Goal: Task Accomplishment & Management: Use online tool/utility

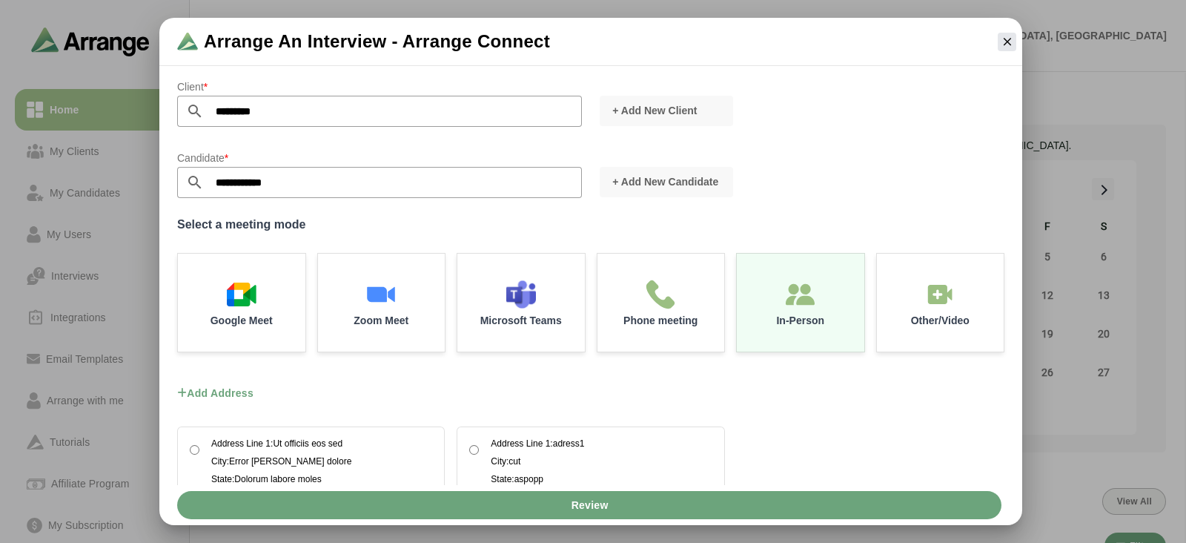
scroll to position [56, 0]
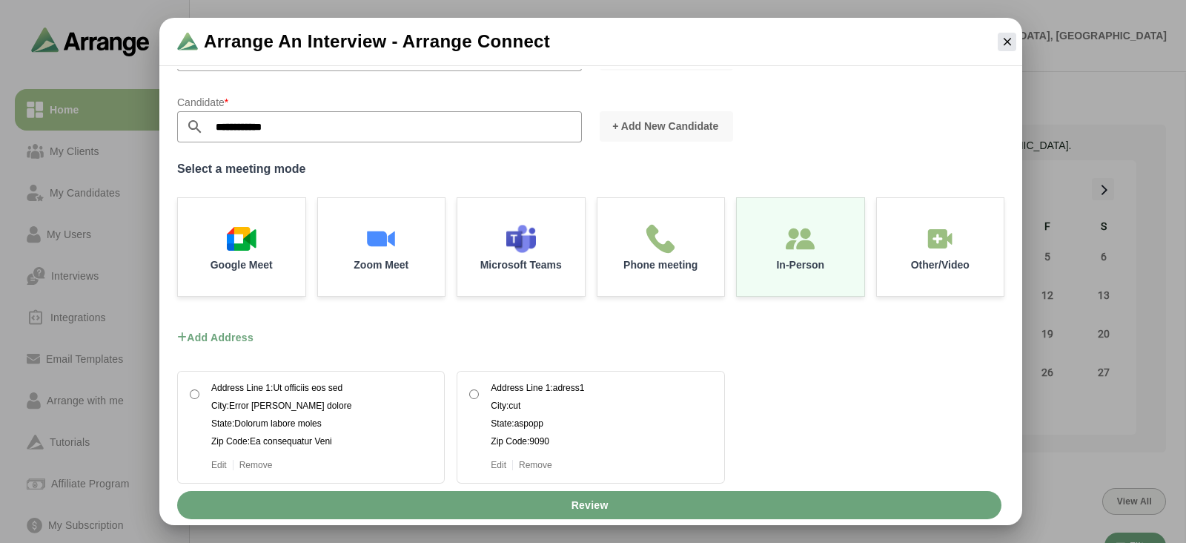
click at [767, 483] on div "Add address Address Line 1: Ut officiis eos sed City: Error dolores dolore Stat…" at bounding box center [590, 518] width 845 height 70
click at [608, 504] on span "Review" at bounding box center [589, 505] width 38 height 28
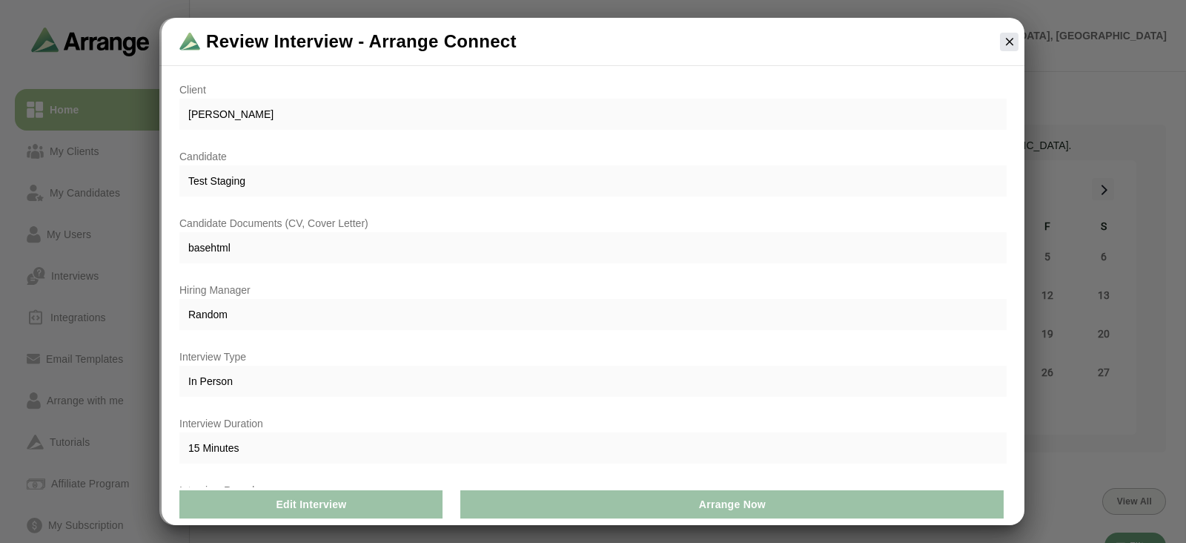
scroll to position [111, 0]
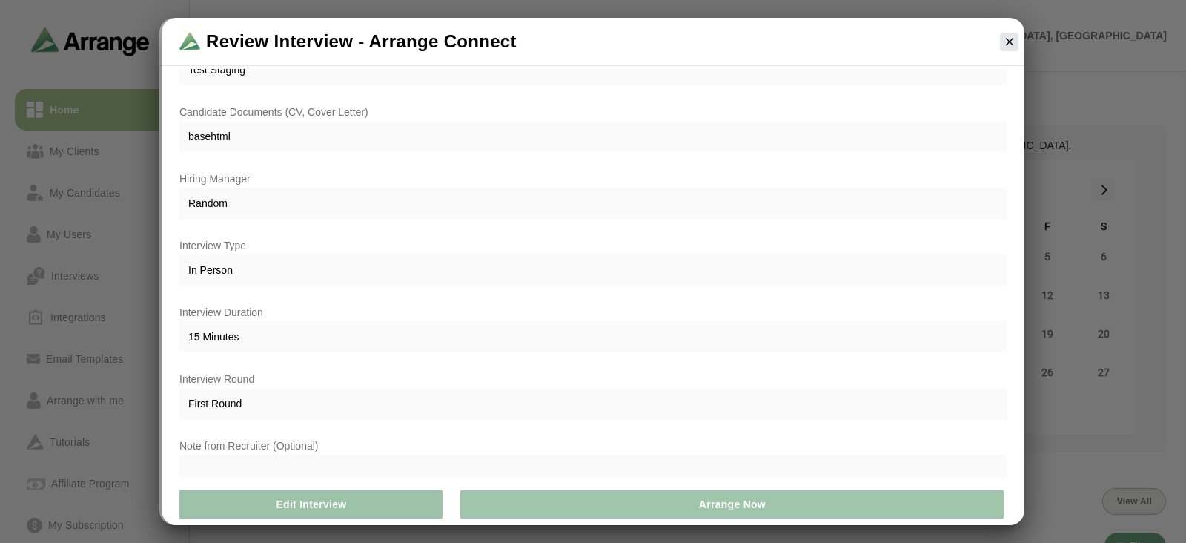
click at [609, 511] on button "Arrange Now" at bounding box center [732, 504] width 544 height 28
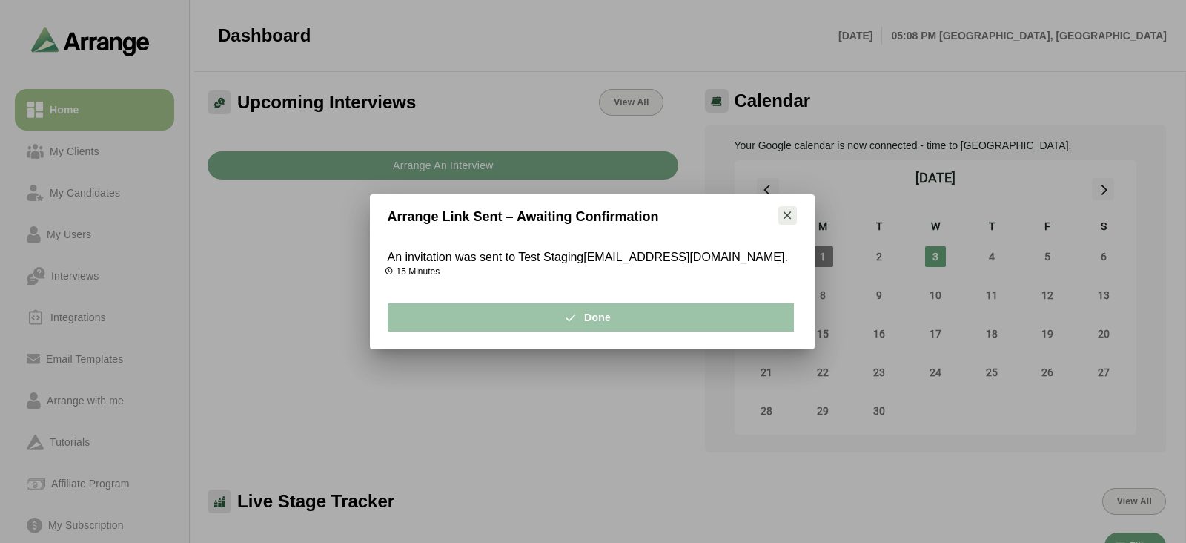
click at [784, 220] on icon "button" at bounding box center [787, 214] width 13 height 13
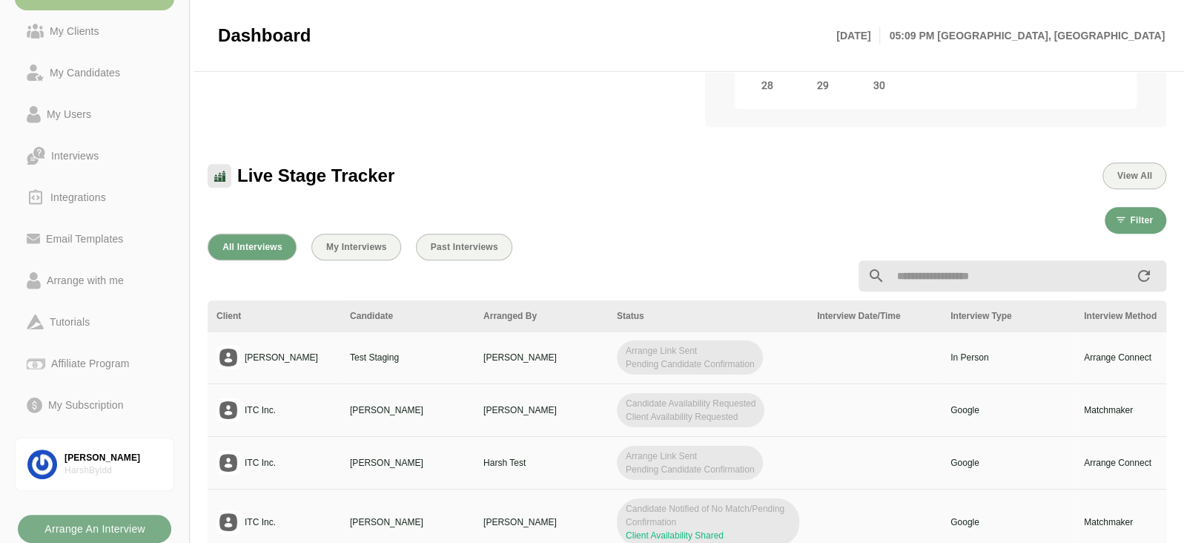
scroll to position [320, 0]
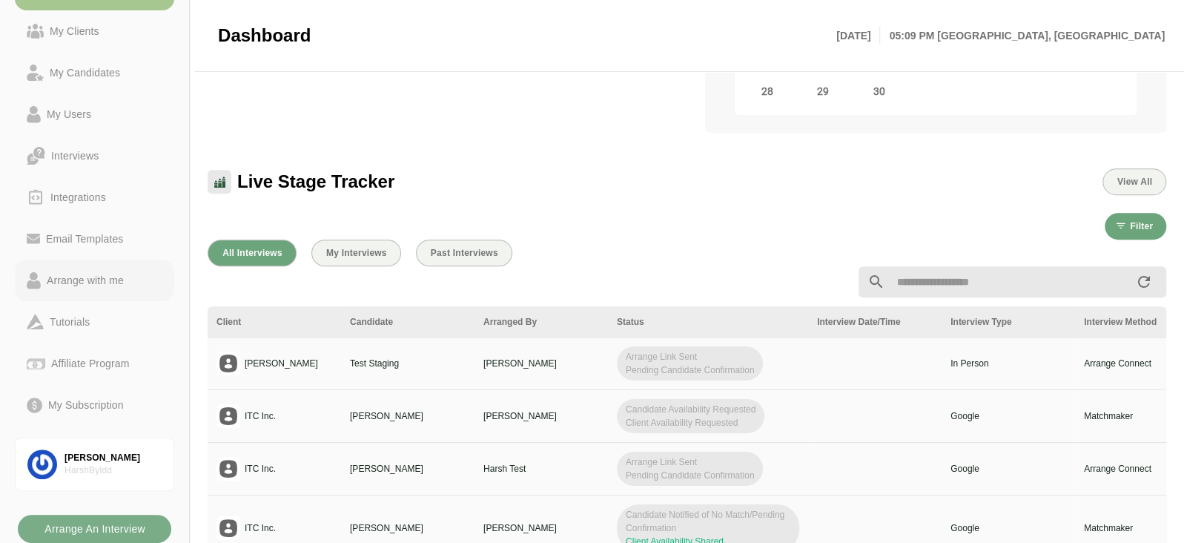
click at [85, 288] on div "Arrange with me" at bounding box center [85, 280] width 89 height 18
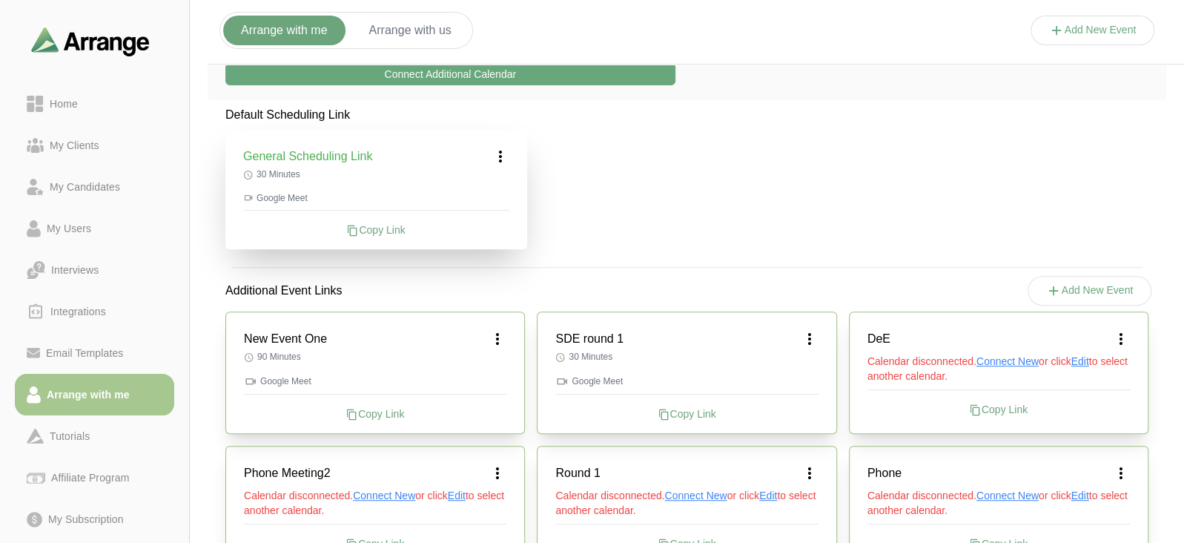
click at [1103, 32] on button "Add New Event" at bounding box center [1093, 31] width 125 height 30
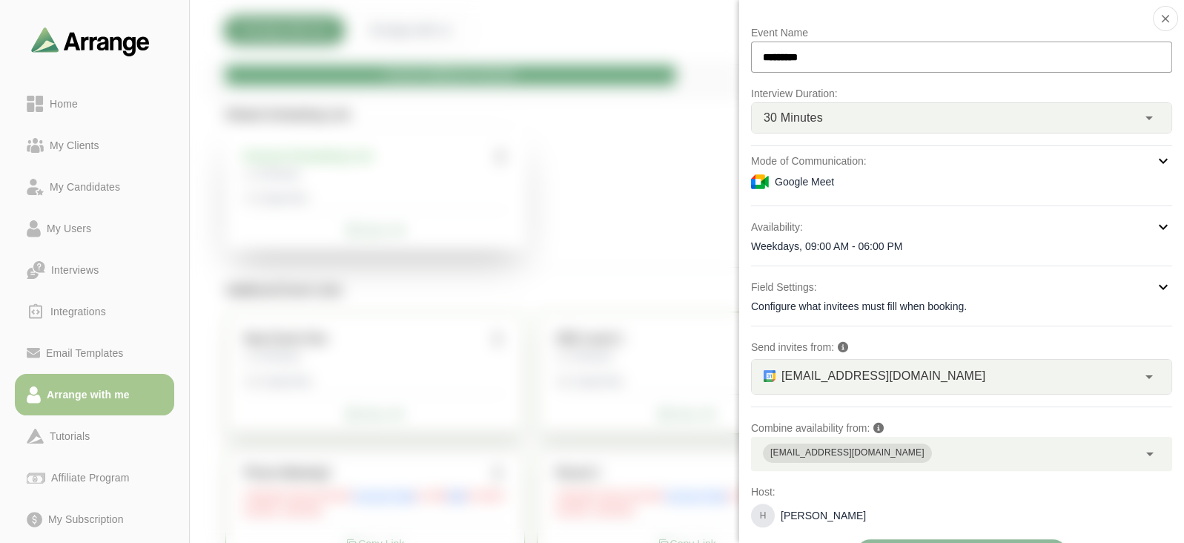
scroll to position [35, 0]
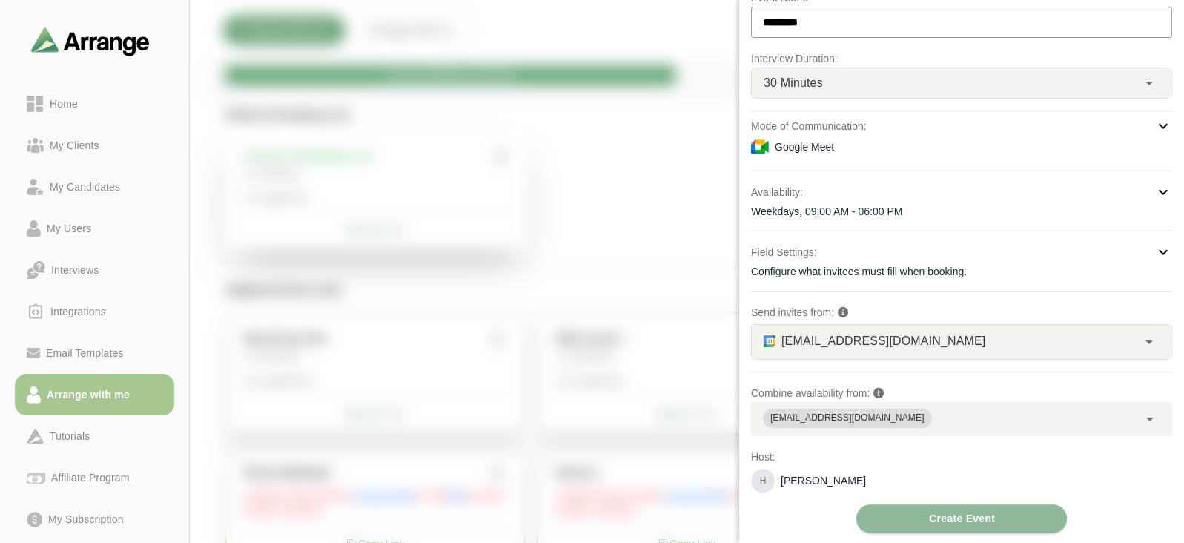
click at [1034, 226] on div "Event Name ********* Interview Duration: 30 Minutes ** Mode of Communication: G…" at bounding box center [961, 261] width 421 height 544
click at [1011, 209] on div "Weekdays, 09:00 AM - 06:00 PM" at bounding box center [961, 211] width 421 height 15
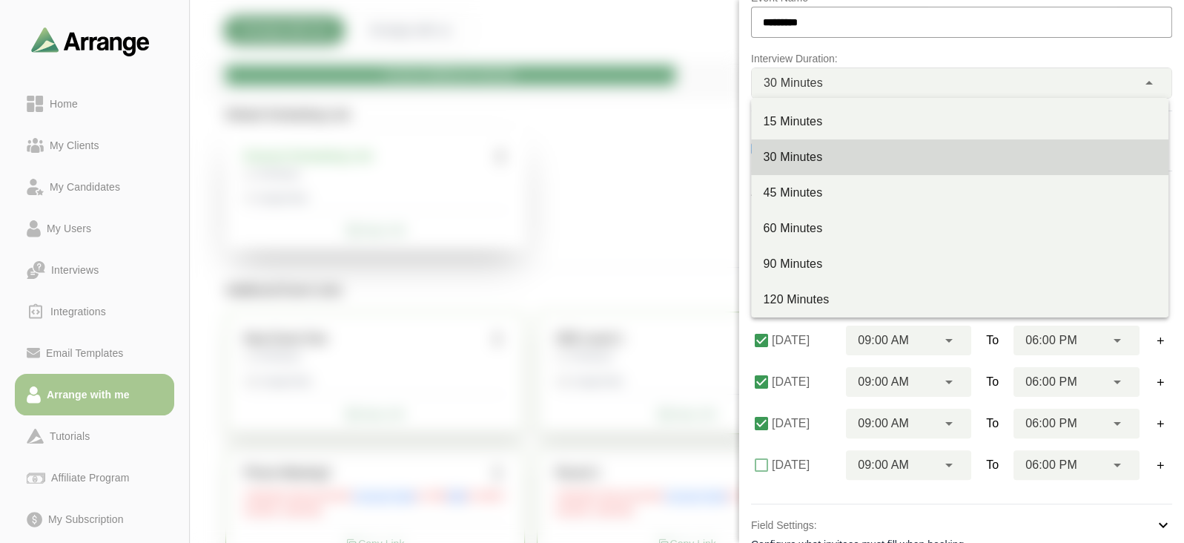
click at [953, 79] on div "30 Minutes **" at bounding box center [945, 83] width 386 height 30
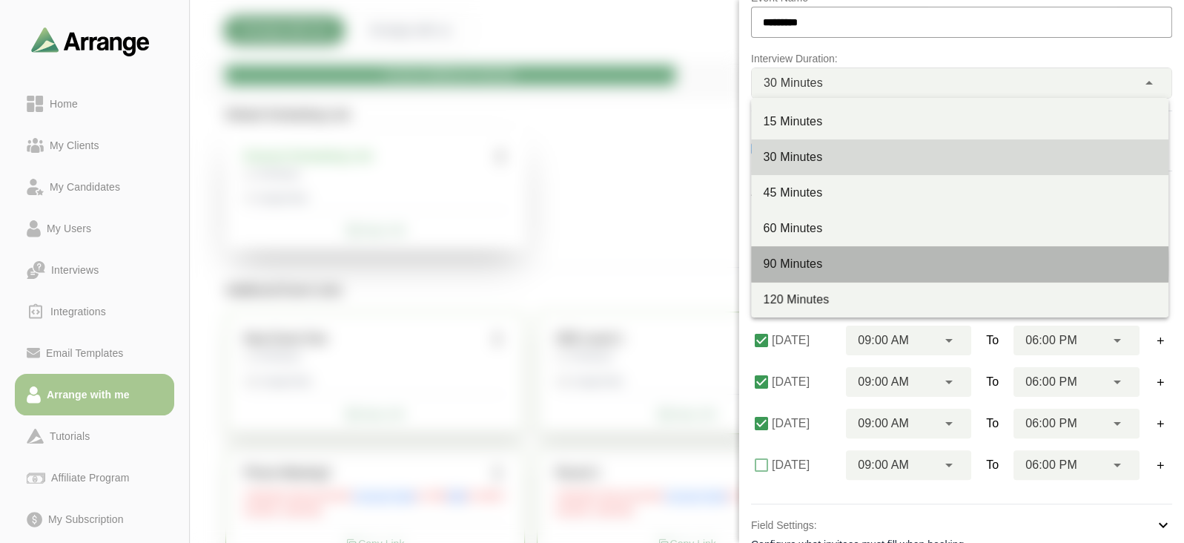
click at [831, 260] on div "90 Minutes" at bounding box center [960, 264] width 394 height 18
type input "**"
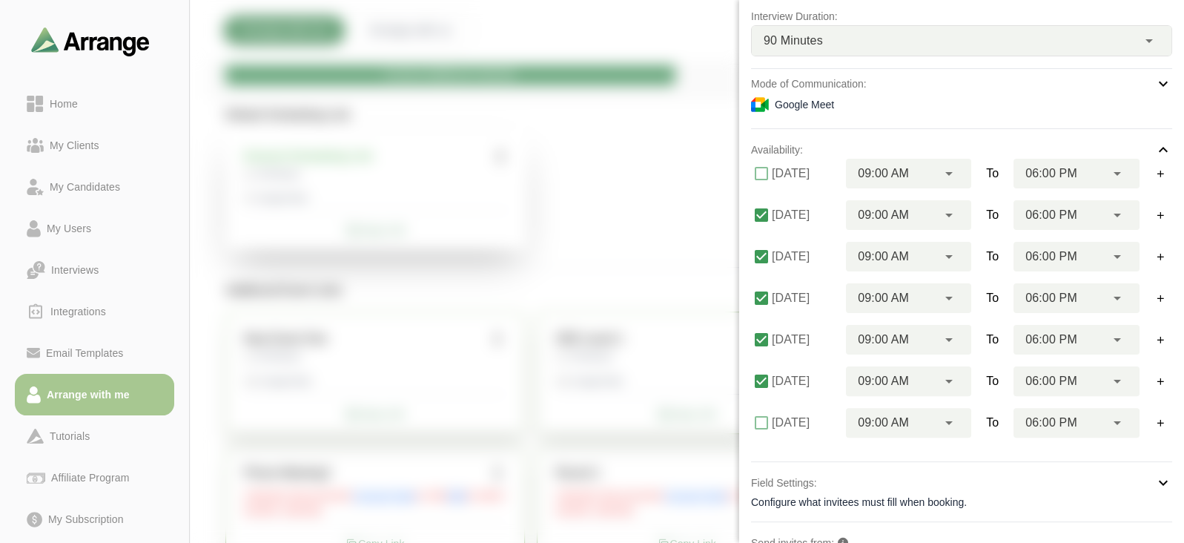
scroll to position [79, 0]
click at [1168, 300] on button "button" at bounding box center [1161, 297] width 24 height 24
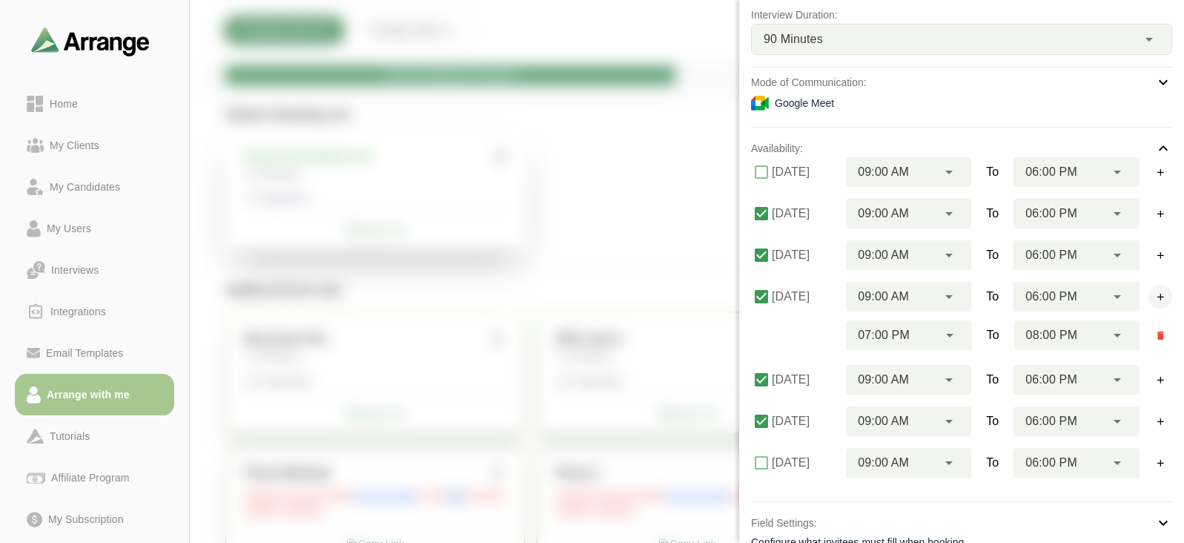
click at [1168, 300] on button "button" at bounding box center [1161, 297] width 24 height 24
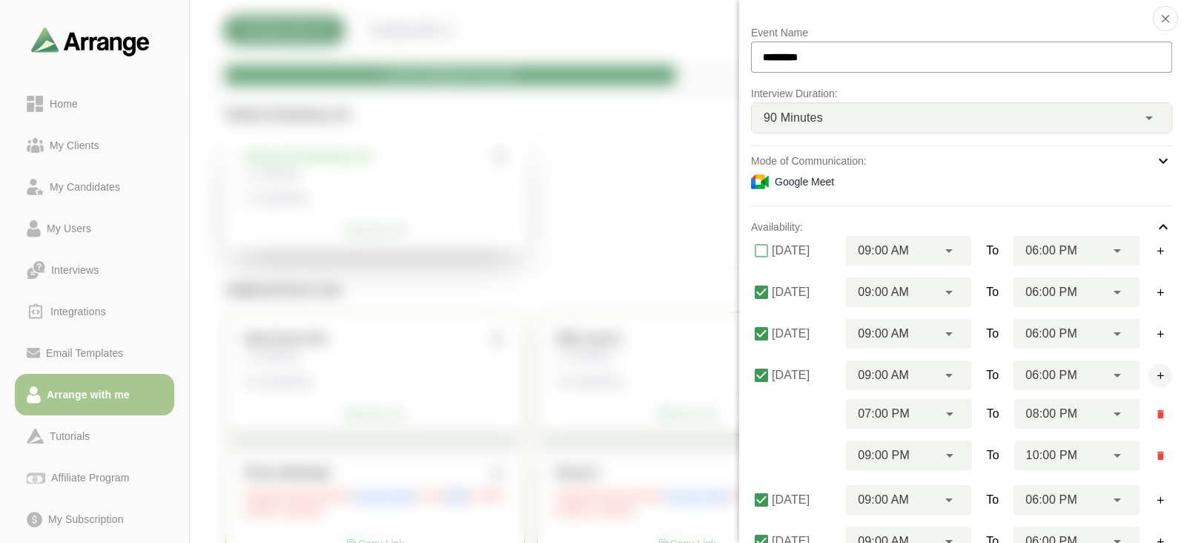
scroll to position [391, 0]
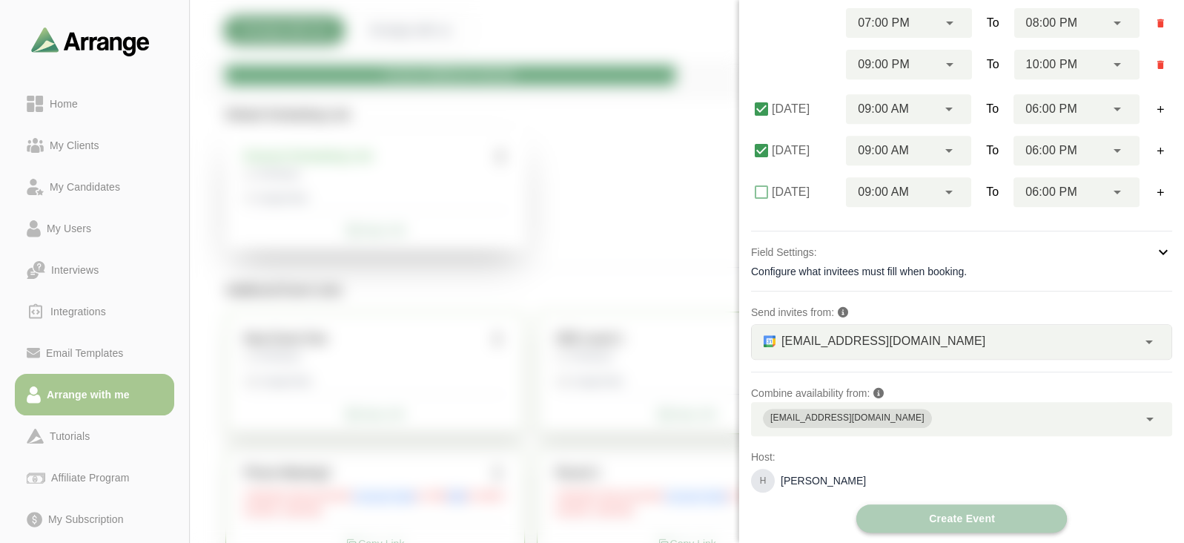
click at [922, 516] on button "Create Event" at bounding box center [961, 518] width 211 height 28
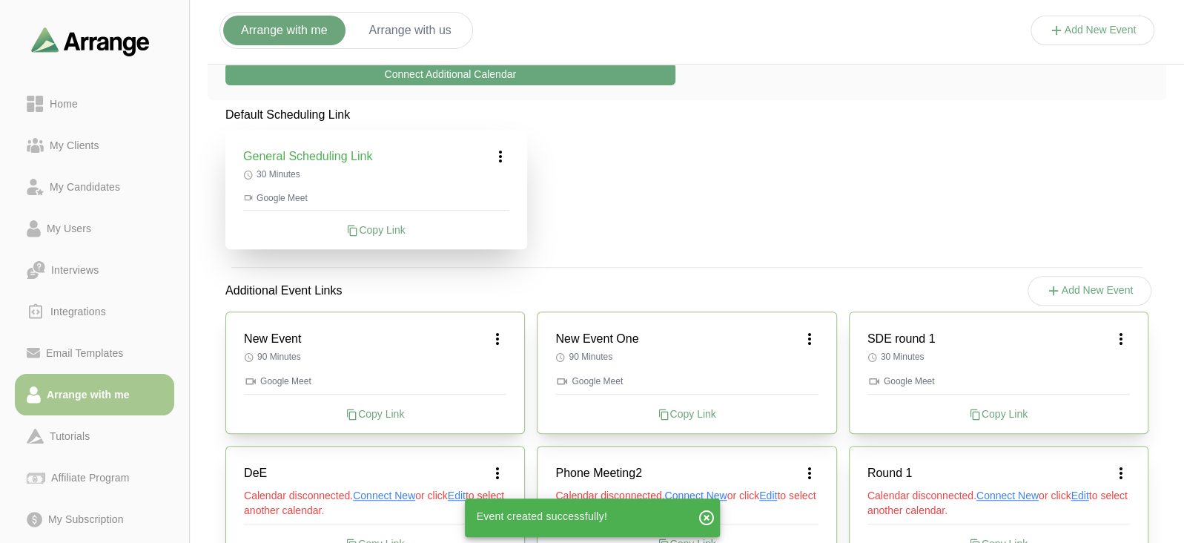
click at [394, 410] on div "Copy Link" at bounding box center [375, 413] width 262 height 15
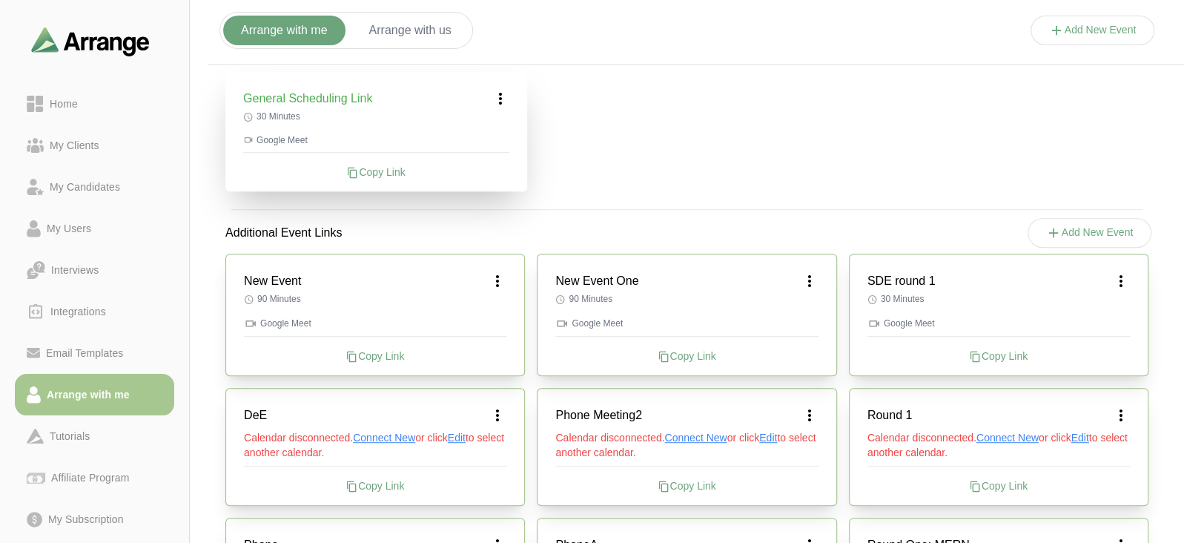
scroll to position [377, 0]
click at [495, 285] on icon at bounding box center [498, 281] width 18 height 18
click at [492, 318] on div "Edit" at bounding box center [483, 321] width 68 height 27
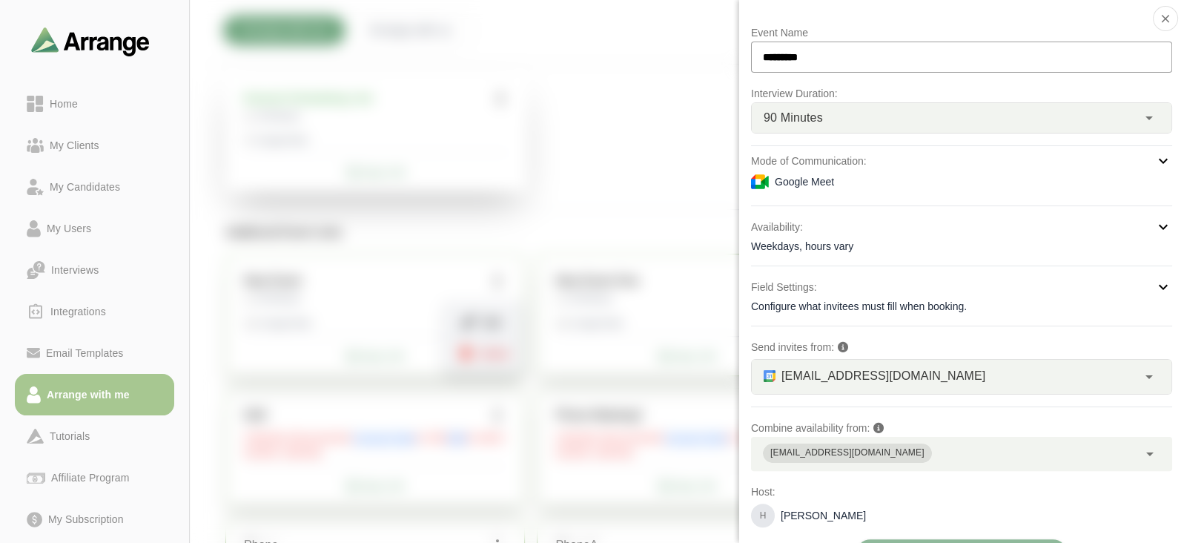
click at [971, 180] on div "Google Meet" at bounding box center [961, 182] width 421 height 18
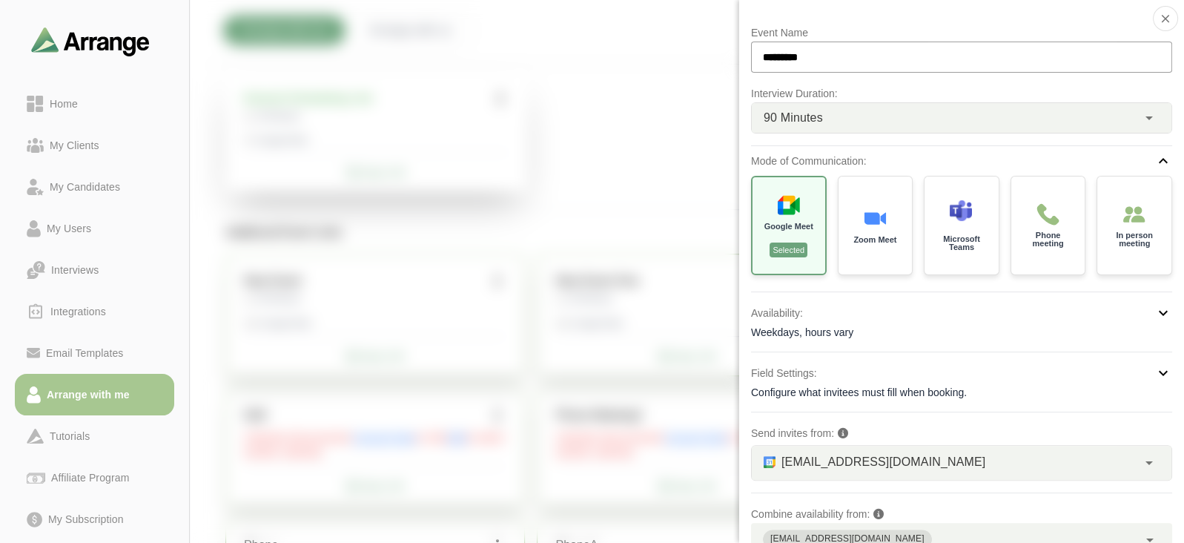
click at [972, 331] on div "Weekdays, hours vary" at bounding box center [961, 332] width 421 height 15
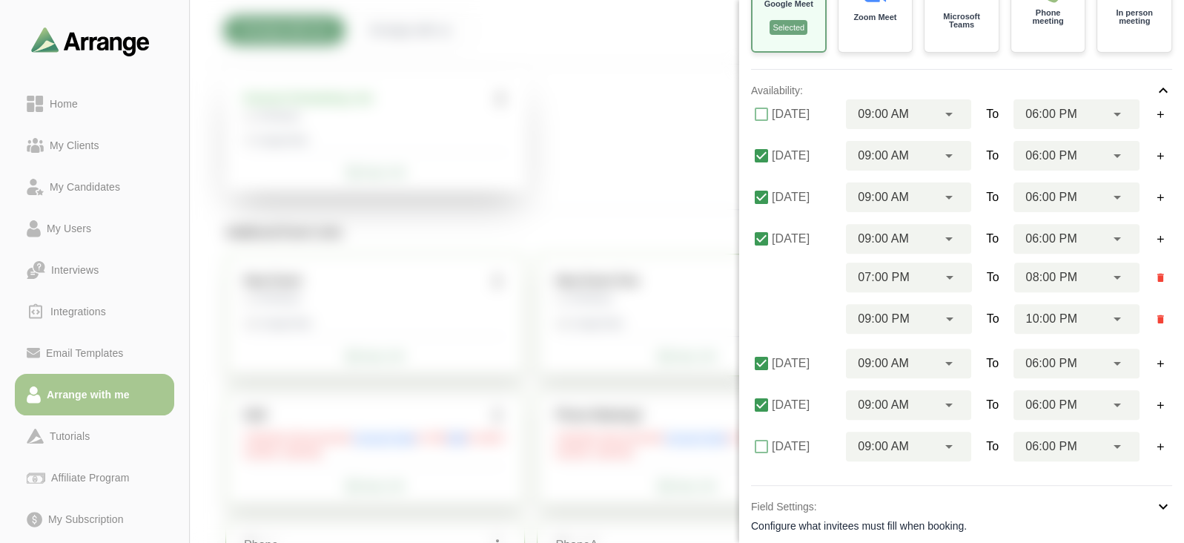
scroll to position [223, 0]
click at [1112, 272] on icon at bounding box center [1118, 277] width 18 height 18
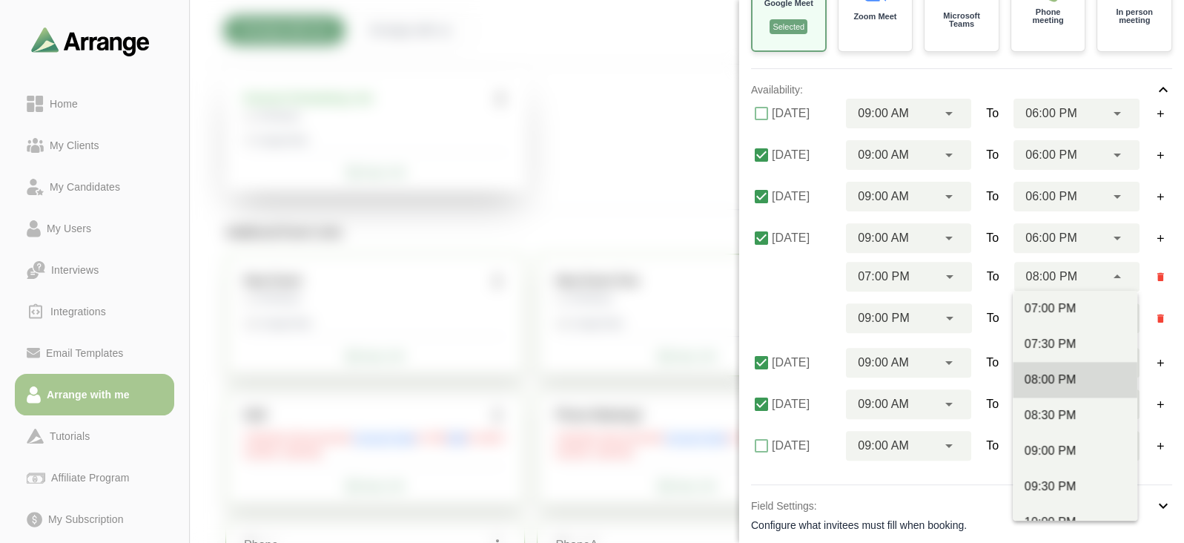
scroll to position [932, 0]
click at [1067, 409] on div "08:30 PM" at bounding box center [1075, 415] width 101 height 18
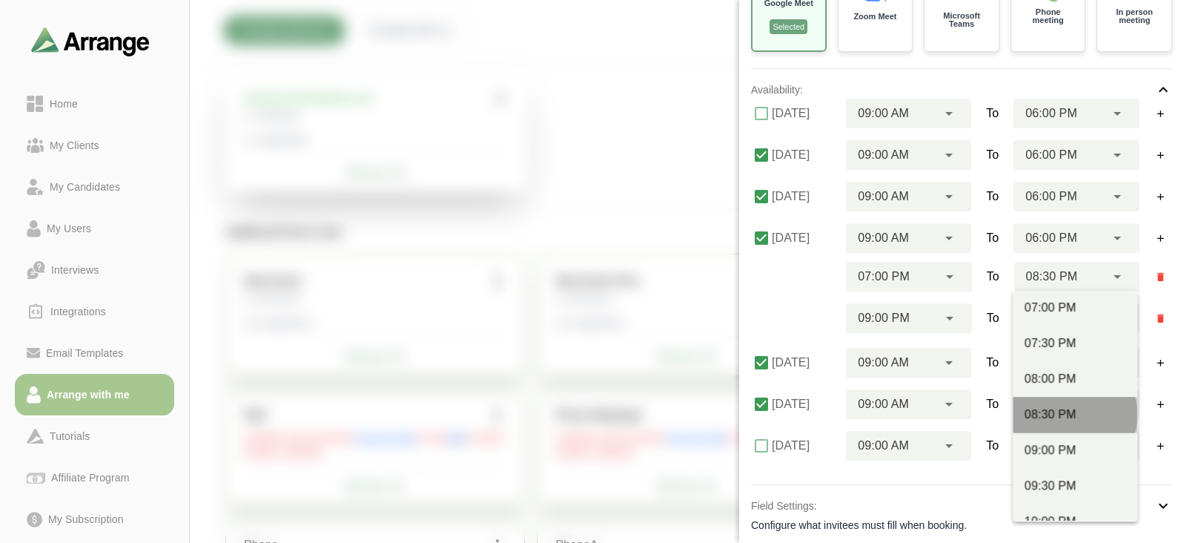
type input "********"
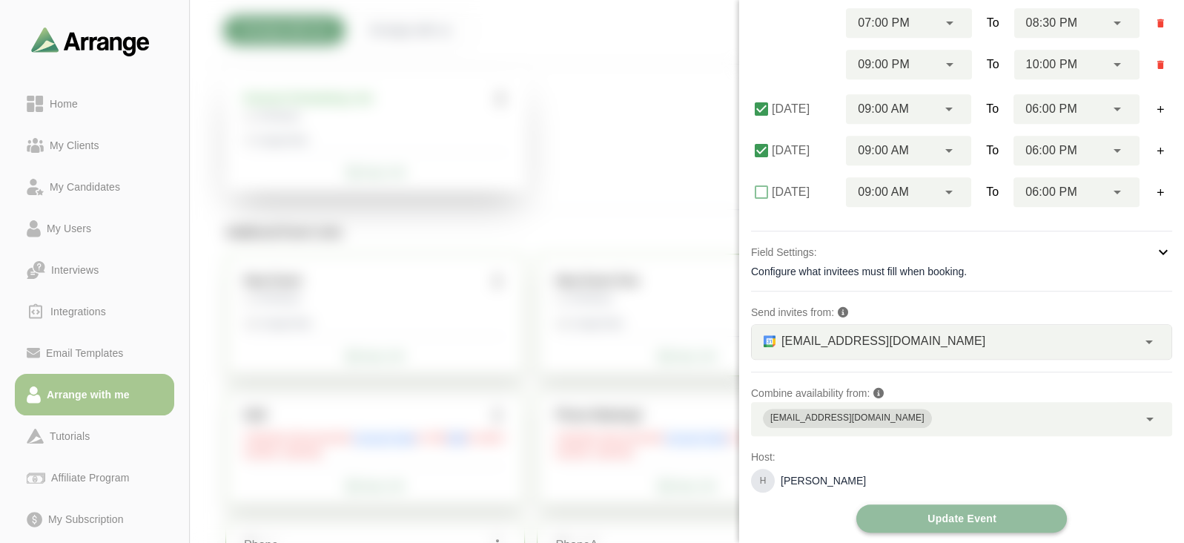
click at [950, 509] on span "Update Event" at bounding box center [962, 518] width 70 height 28
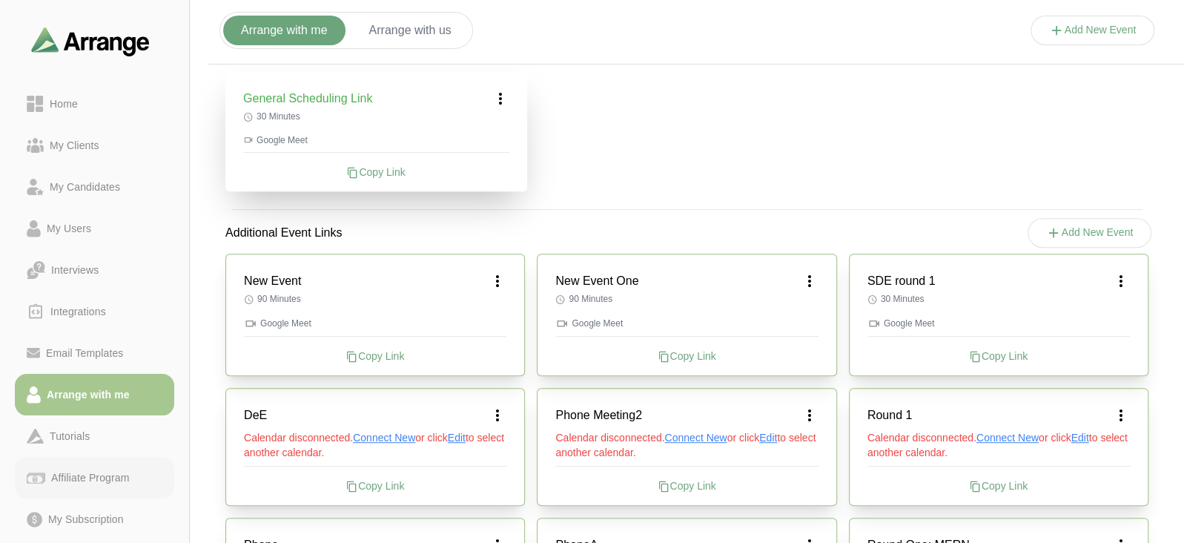
scroll to position [102, 0]
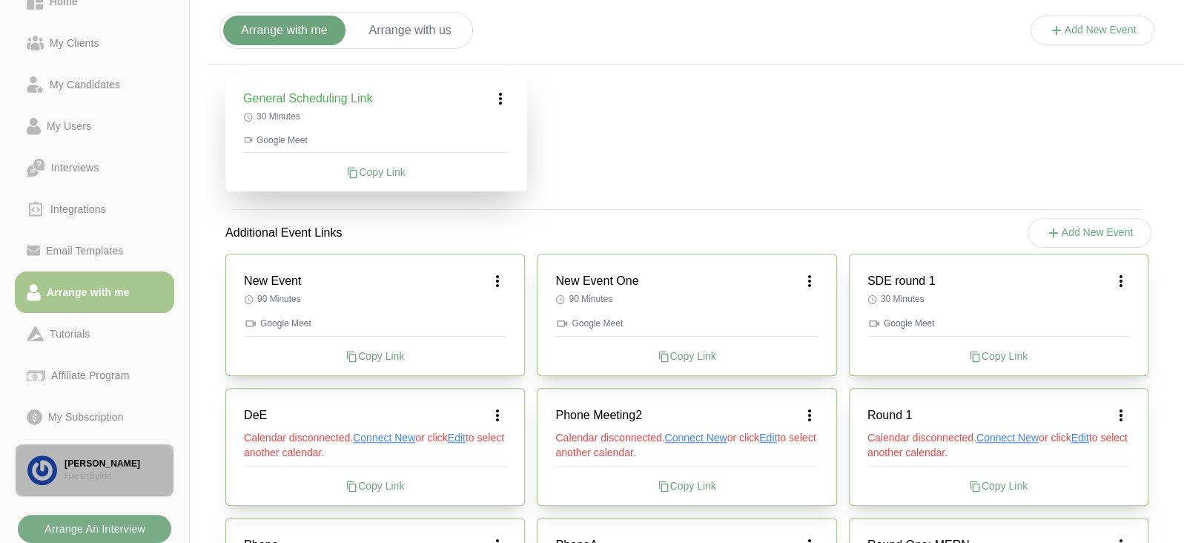
click at [85, 468] on div "[PERSON_NAME]" at bounding box center [113, 463] width 97 height 13
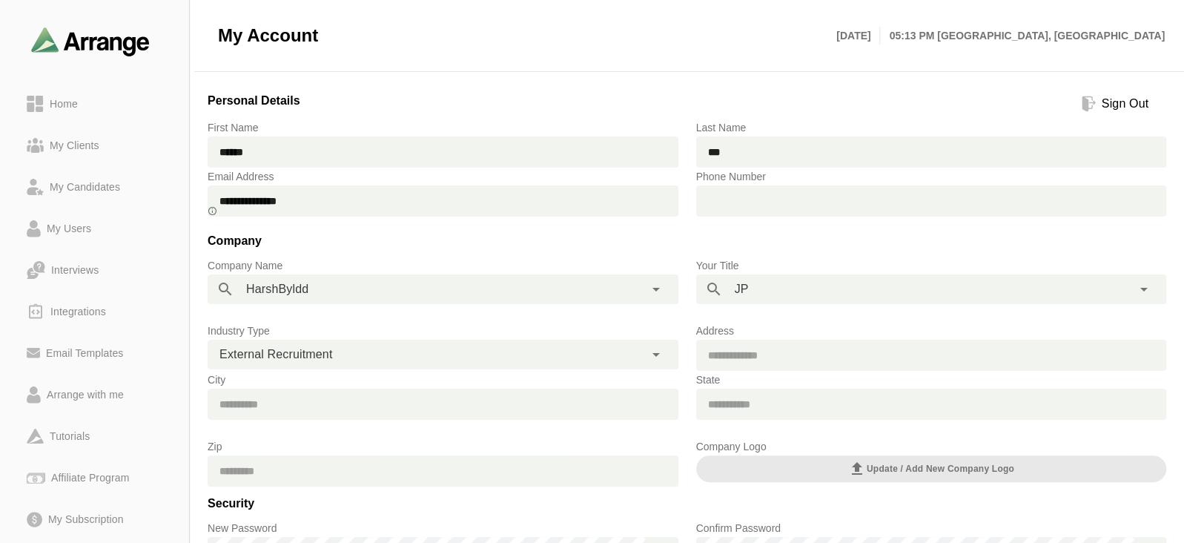
click at [340, 361] on div "**********" at bounding box center [426, 355] width 437 height 30
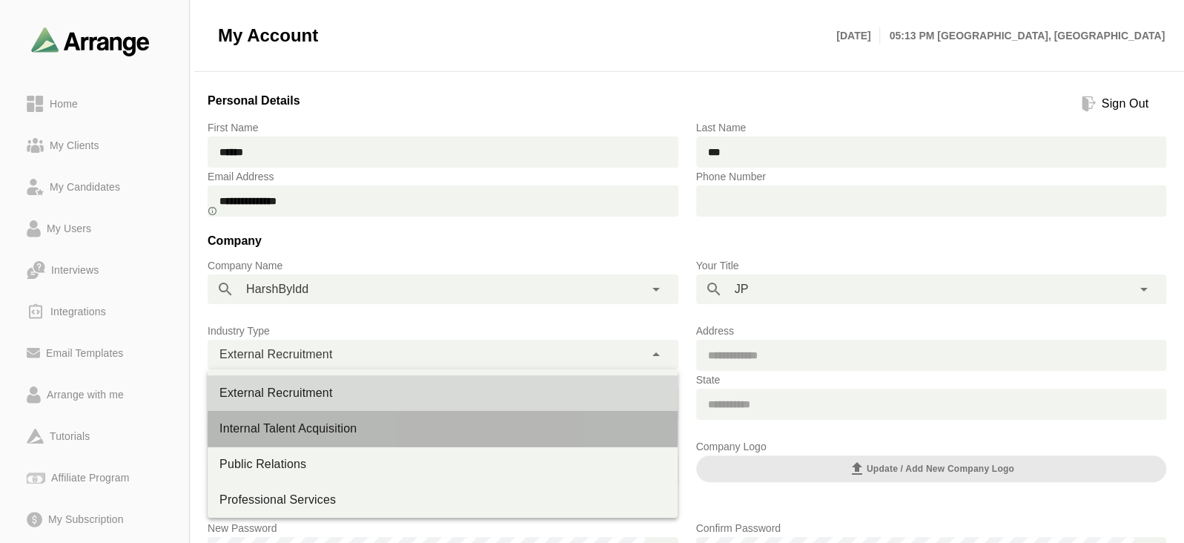
click at [290, 432] on div "Internal Talent Acquisition" at bounding box center [442, 429] width 446 height 18
type input "**********"
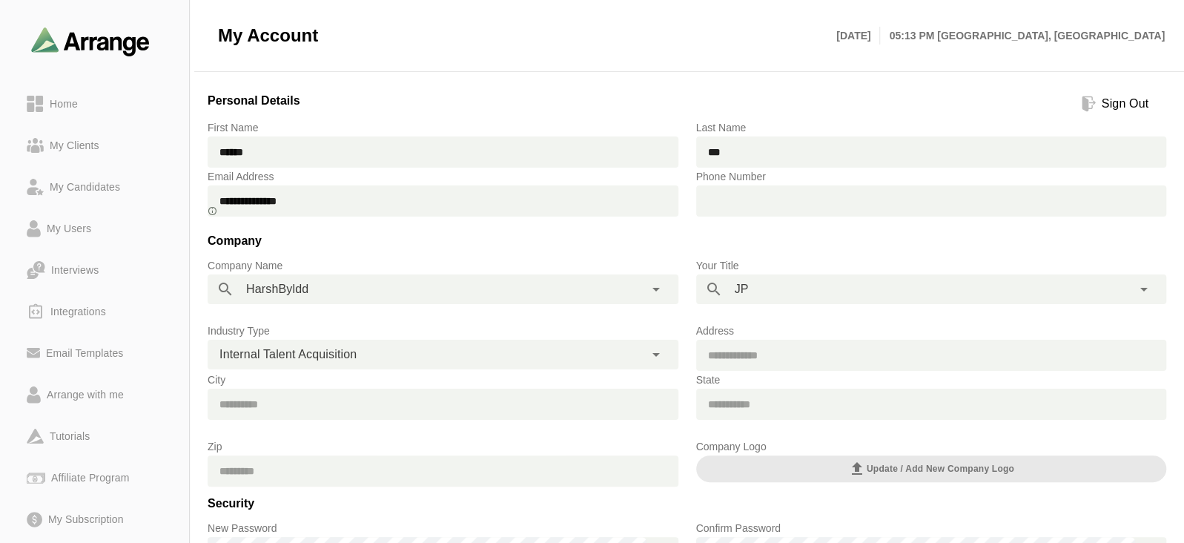
scroll to position [159, 0]
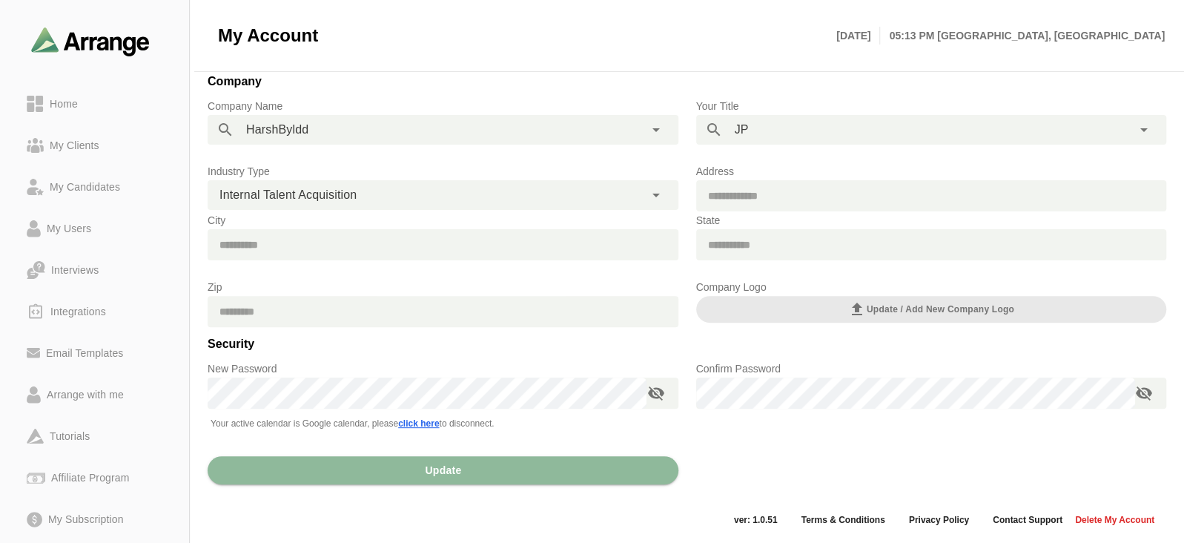
click at [331, 454] on div "Update" at bounding box center [443, 473] width 489 height 76
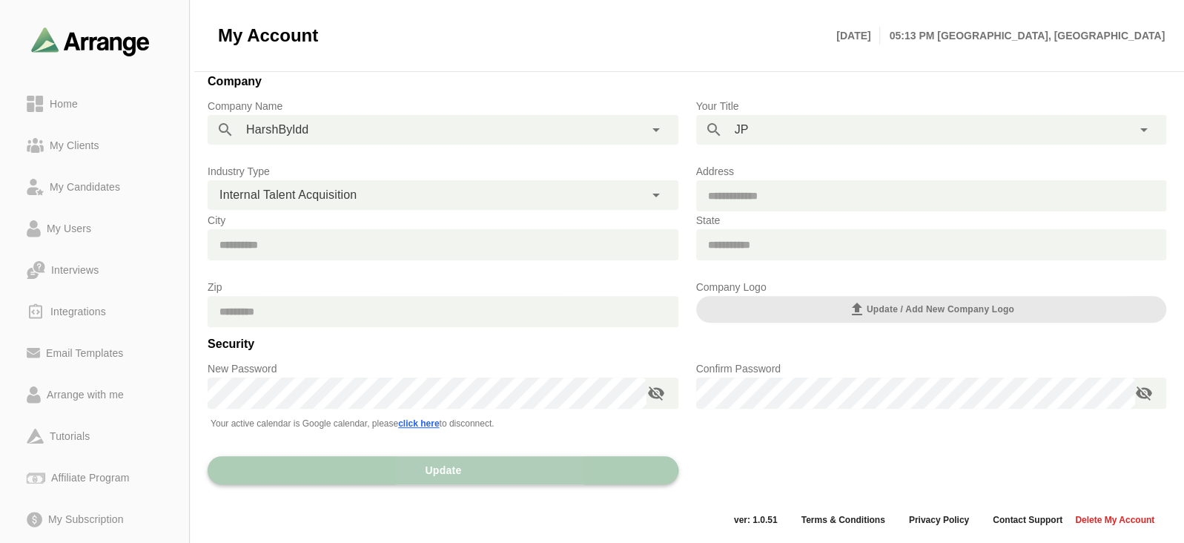
click at [334, 462] on button "Update" at bounding box center [443, 470] width 471 height 28
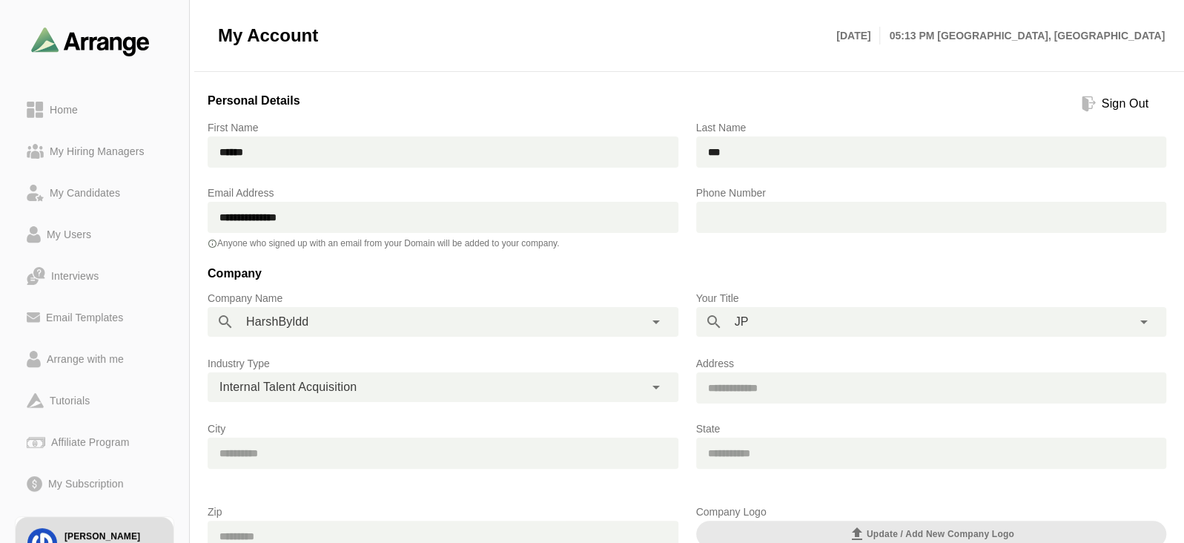
scroll to position [251, 0]
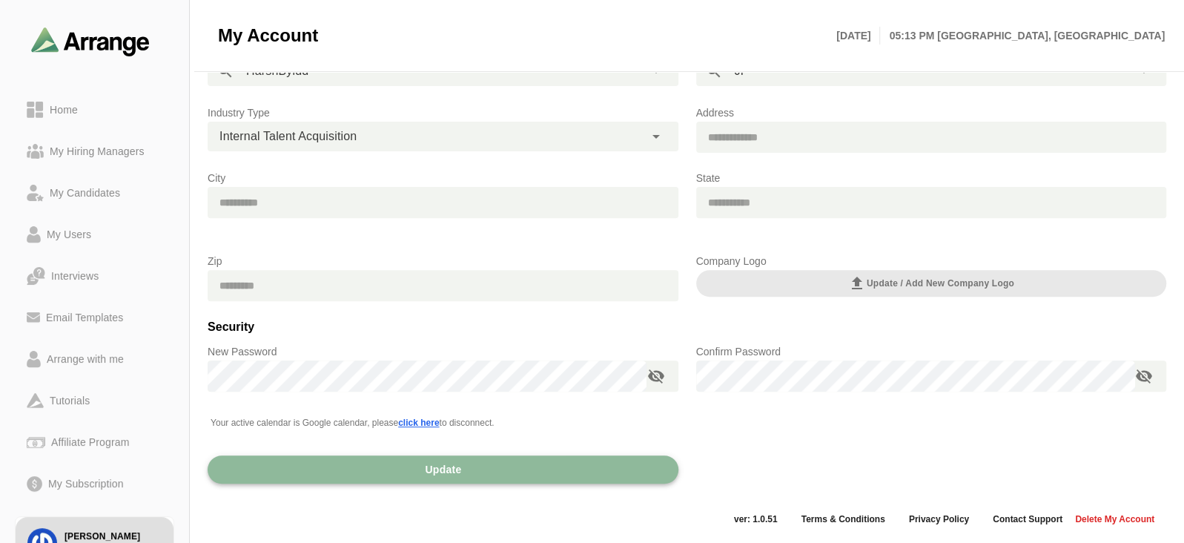
click at [394, 471] on button "Update" at bounding box center [443, 469] width 471 height 28
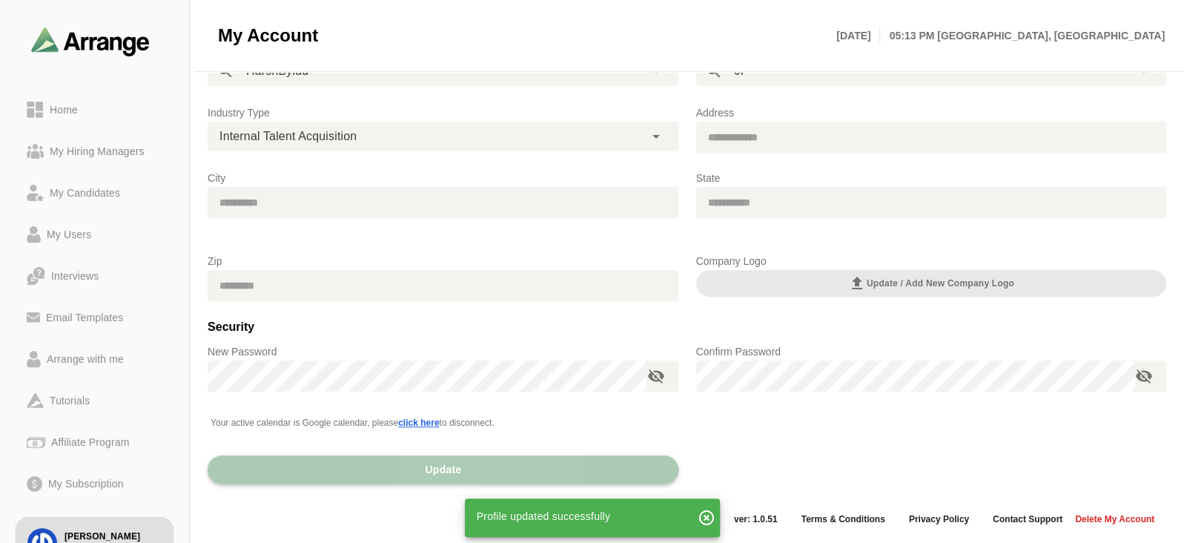
click at [394, 471] on button "Update" at bounding box center [443, 469] width 471 height 28
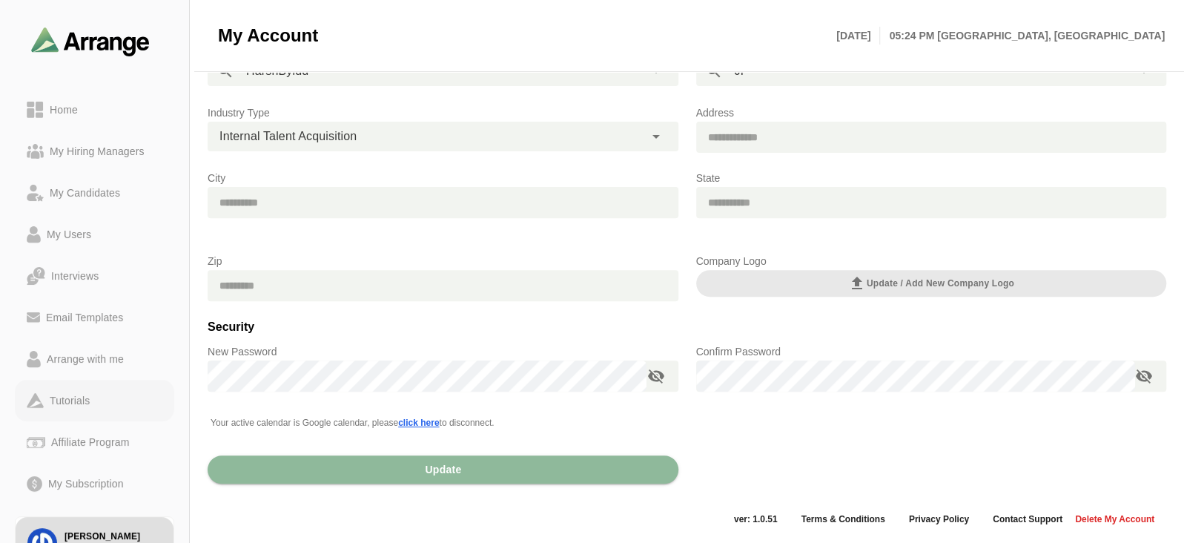
scroll to position [78, 0]
